Goal: Task Accomplishment & Management: Manage account settings

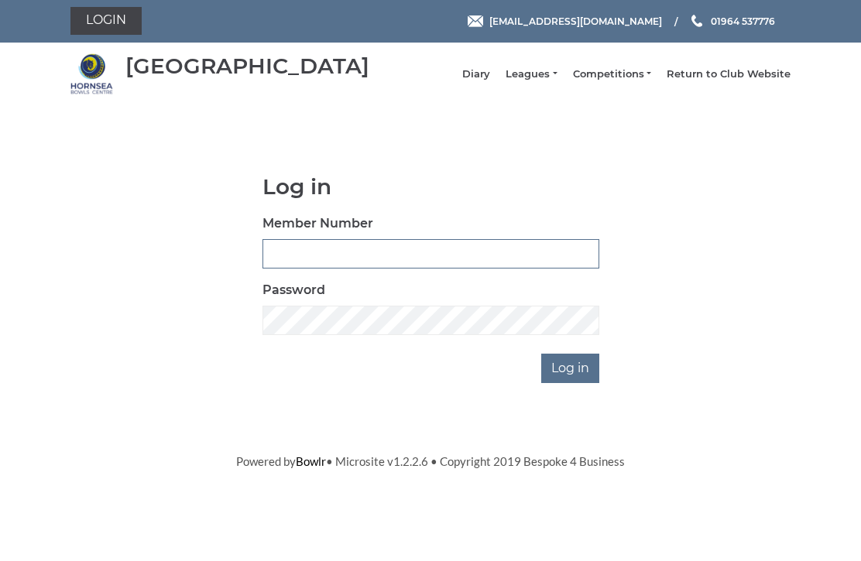
click at [355, 260] on input "Member Number" at bounding box center [430, 254] width 337 height 29
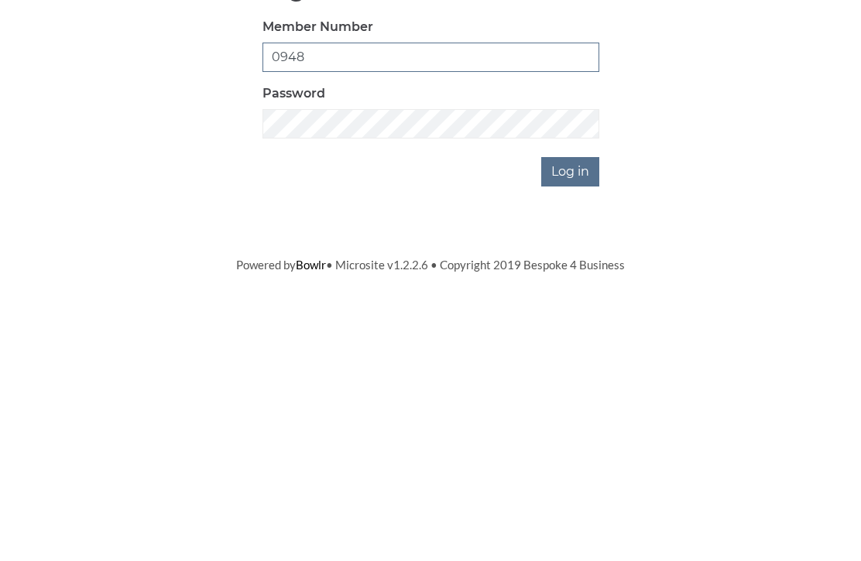
type input "0948"
click at [574, 355] on input "Log in" at bounding box center [570, 369] width 58 height 29
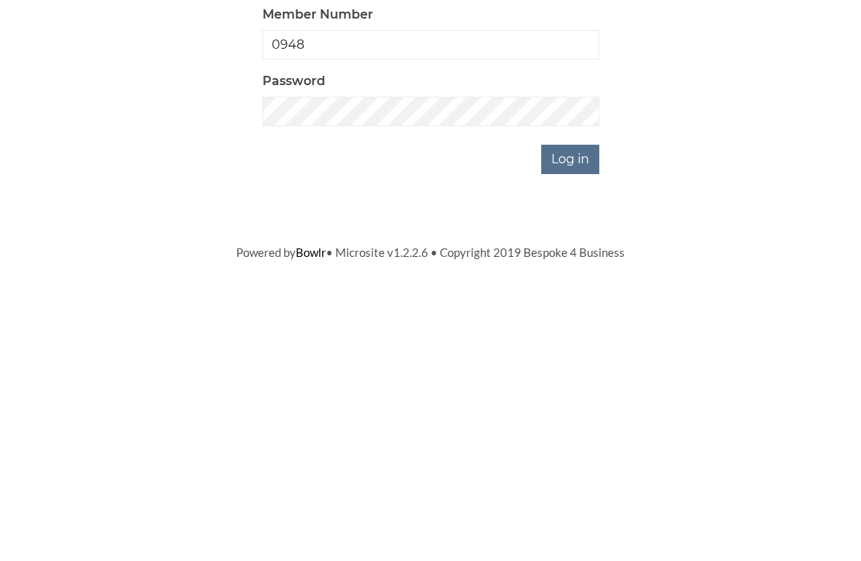
click at [574, 406] on input "Log in" at bounding box center [570, 420] width 58 height 29
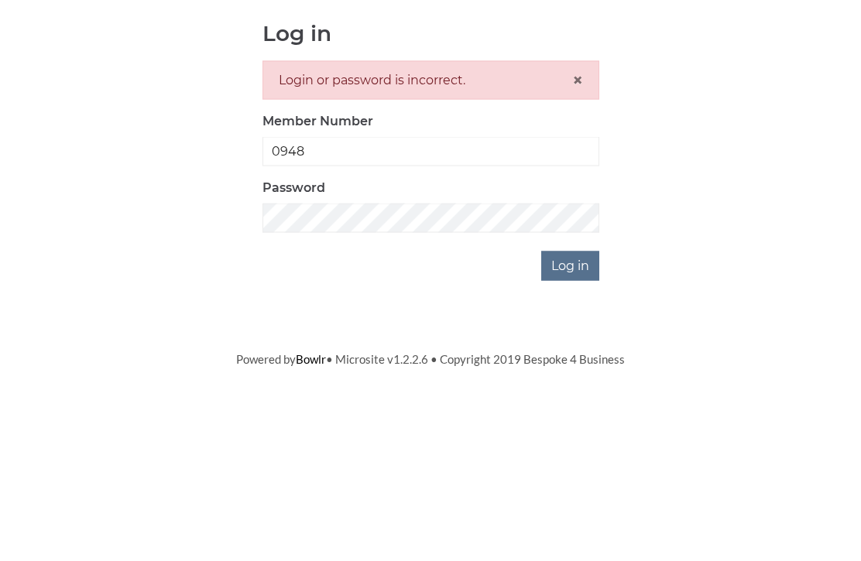
click at [579, 215] on div "Login or password is incorrect. ×" at bounding box center [430, 234] width 337 height 39
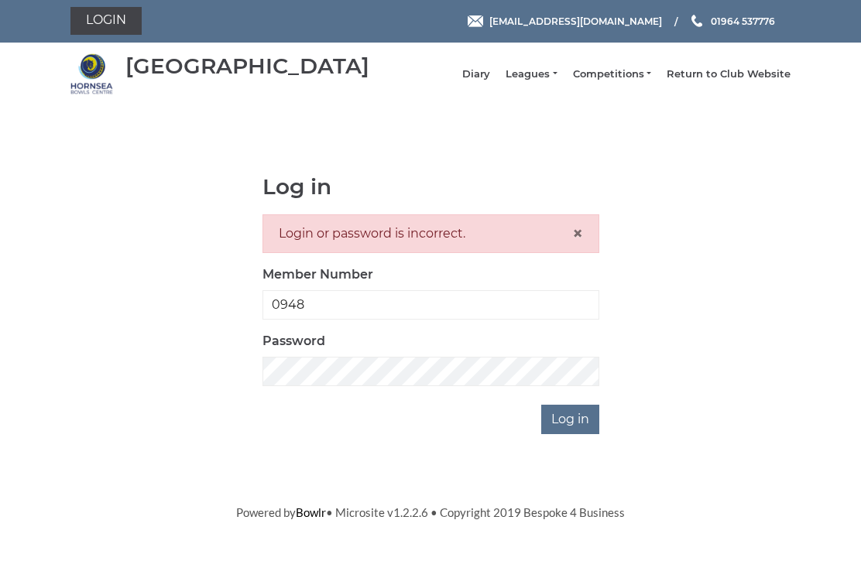
click at [574, 245] on span "×" at bounding box center [577, 234] width 11 height 22
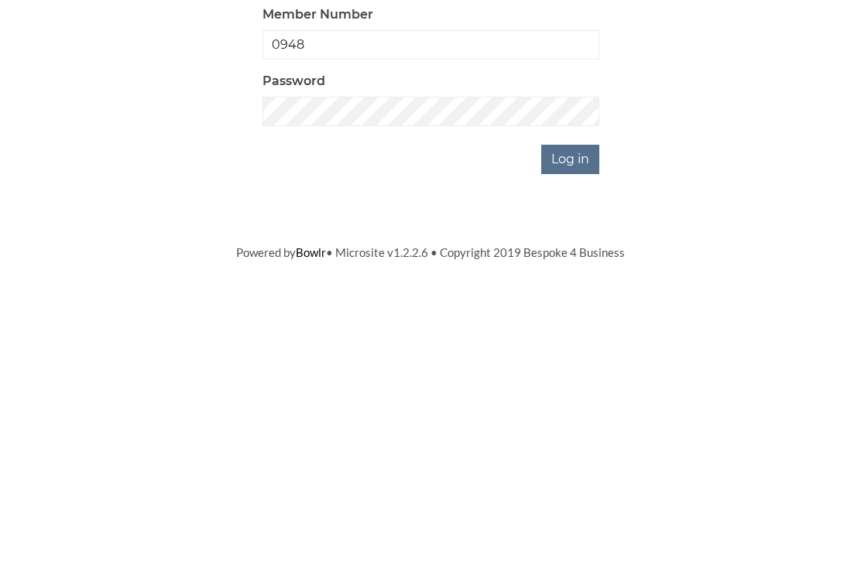
click at [578, 355] on input "Log in" at bounding box center [570, 369] width 58 height 29
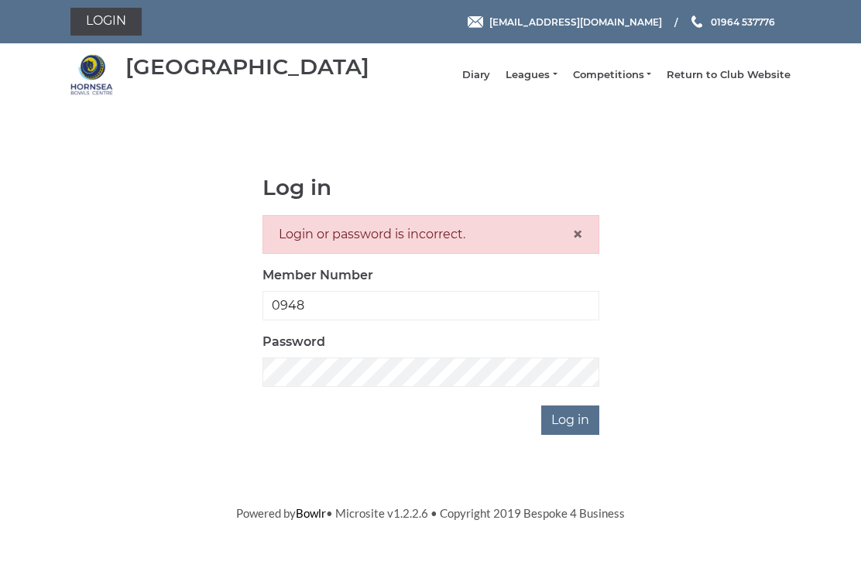
click at [578, 245] on span "×" at bounding box center [577, 234] width 11 height 22
